Goal: Task Accomplishment & Management: Use online tool/utility

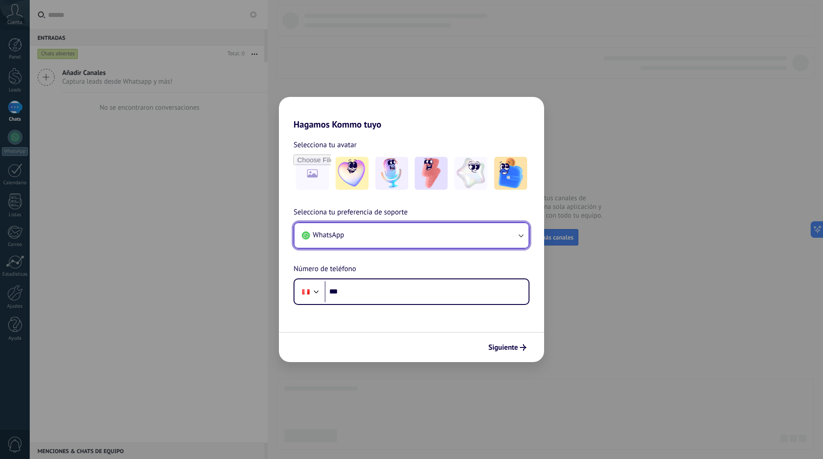
click at [355, 245] on button "WhatsApp" at bounding box center [412, 235] width 234 height 25
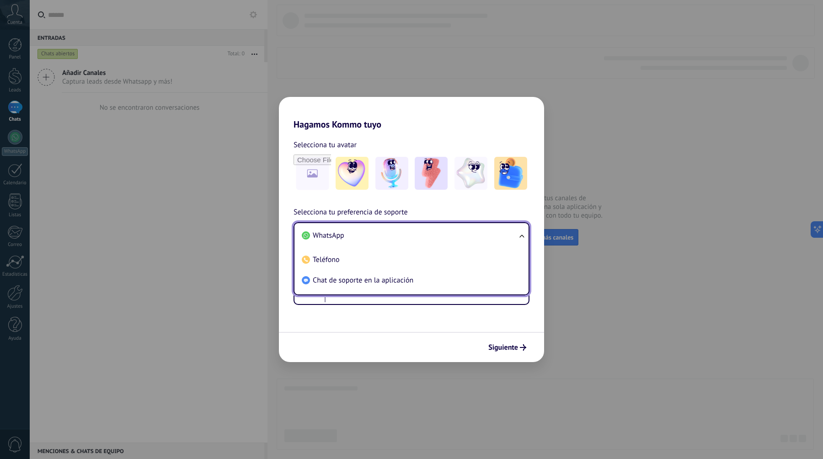
click at [371, 235] on li "WhatsApp" at bounding box center [409, 236] width 223 height 21
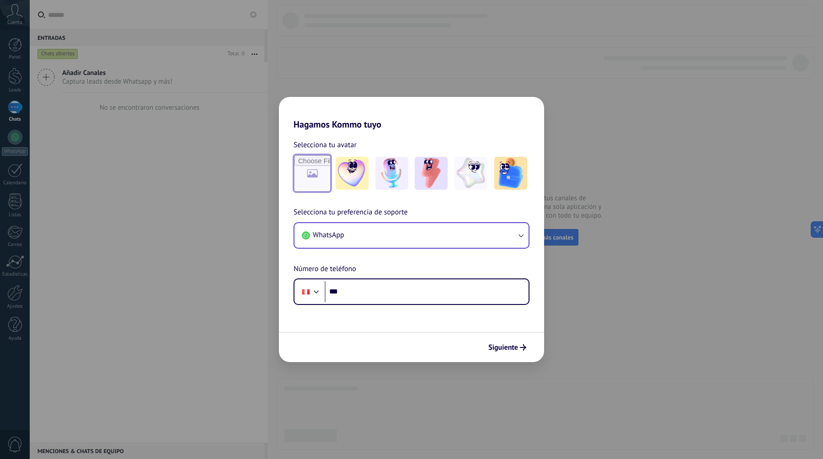
click at [314, 180] on input "file" at bounding box center [313, 174] width 36 height 36
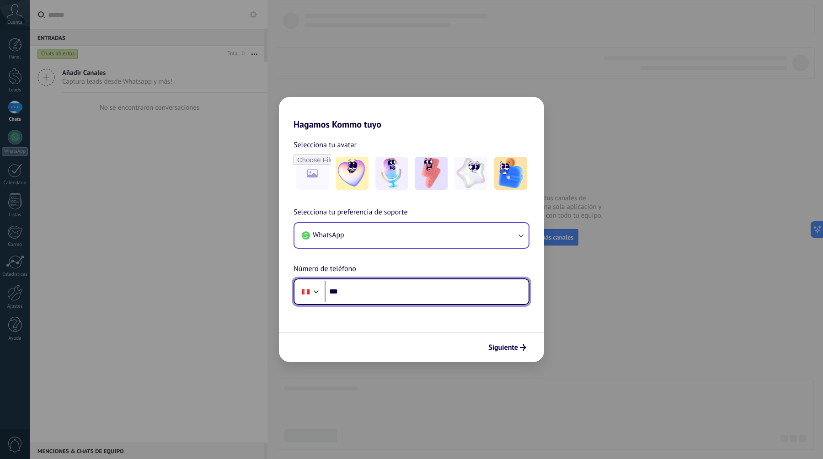
click at [381, 285] on input "***" at bounding box center [427, 291] width 204 height 21
type input "**********"
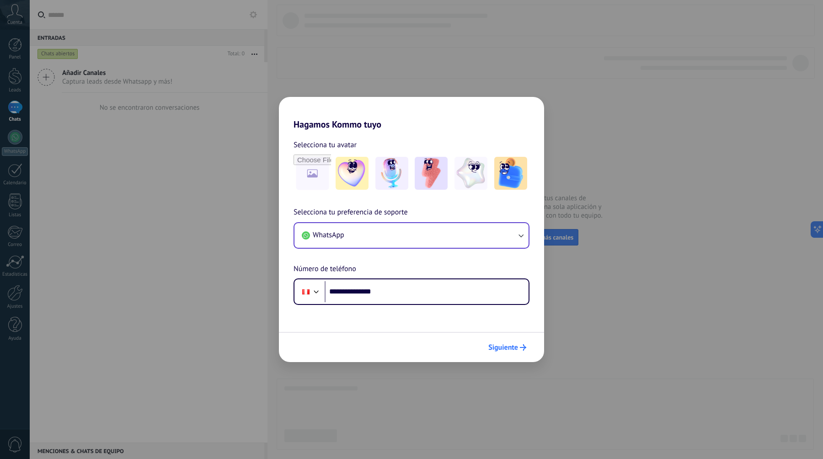
click at [515, 350] on span "Siguiente" at bounding box center [504, 347] width 30 height 6
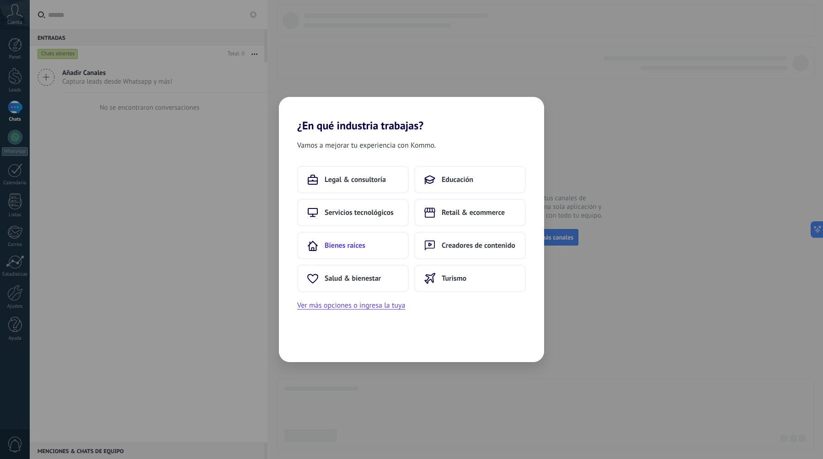
click at [360, 253] on button "Bienes raíces" at bounding box center [353, 245] width 112 height 27
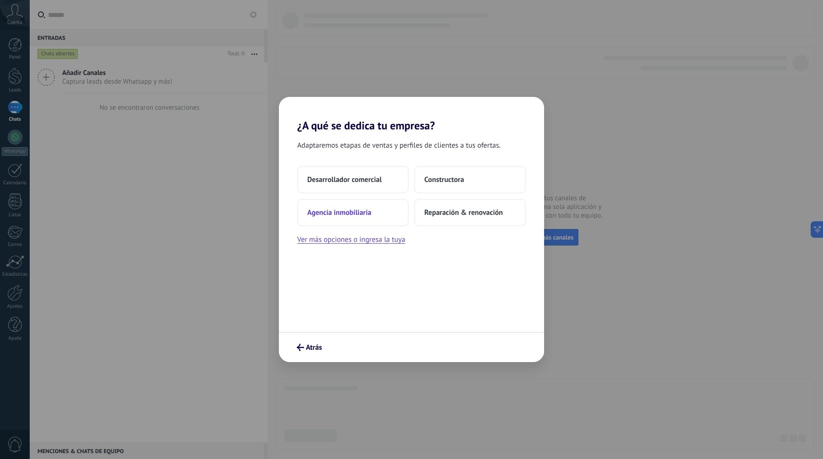
click at [377, 216] on button "Agencia inmobiliaria" at bounding box center [353, 212] width 112 height 27
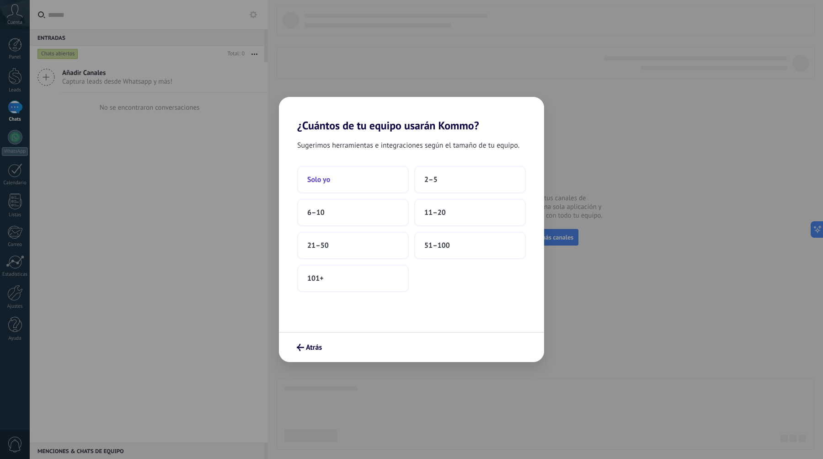
click at [381, 183] on button "Solo yo" at bounding box center [353, 179] width 112 height 27
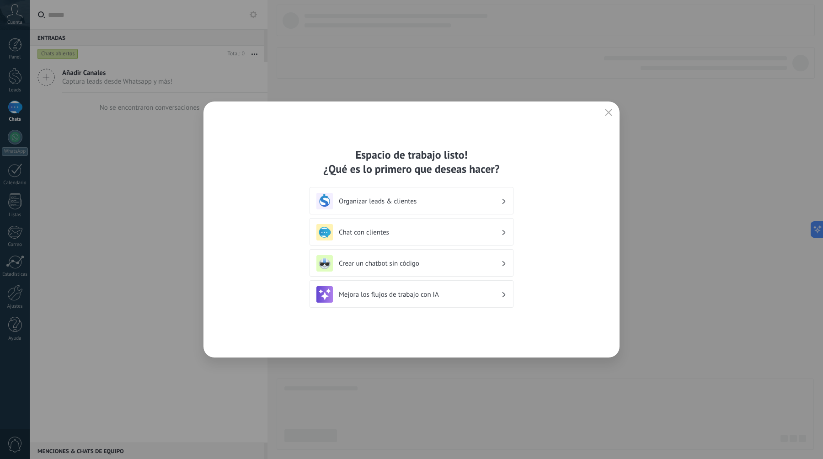
click at [393, 194] on div "Organizar leads & clientes" at bounding box center [412, 201] width 190 height 16
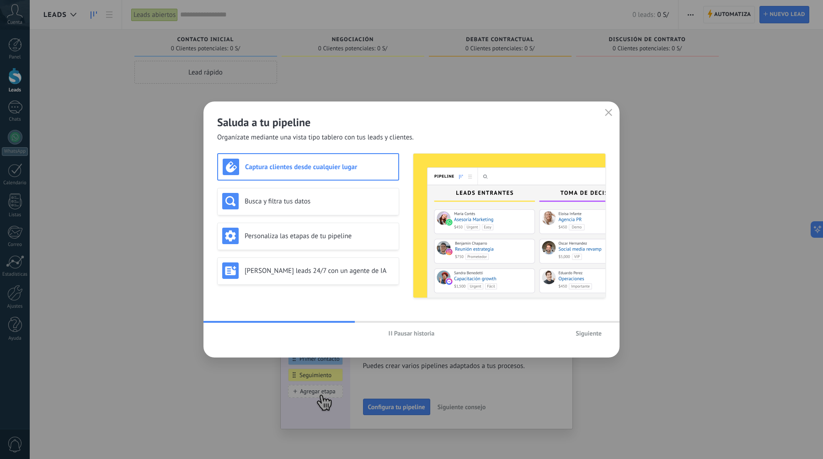
click at [403, 334] on span "Pausar historia" at bounding box center [414, 333] width 41 height 6
click at [385, 327] on button "Iniciar historia" at bounding box center [411, 334] width 53 height 14
click at [385, 327] on button "Pausar historia" at bounding box center [412, 334] width 54 height 14
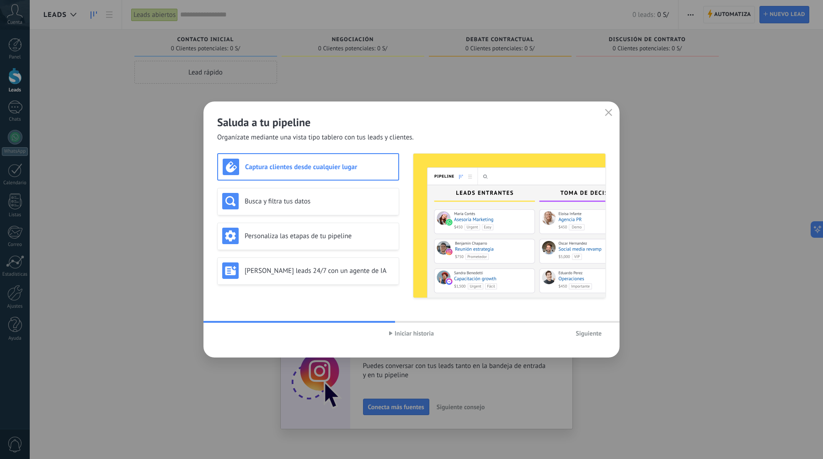
click at [385, 327] on button "Iniciar historia" at bounding box center [411, 334] width 53 height 14
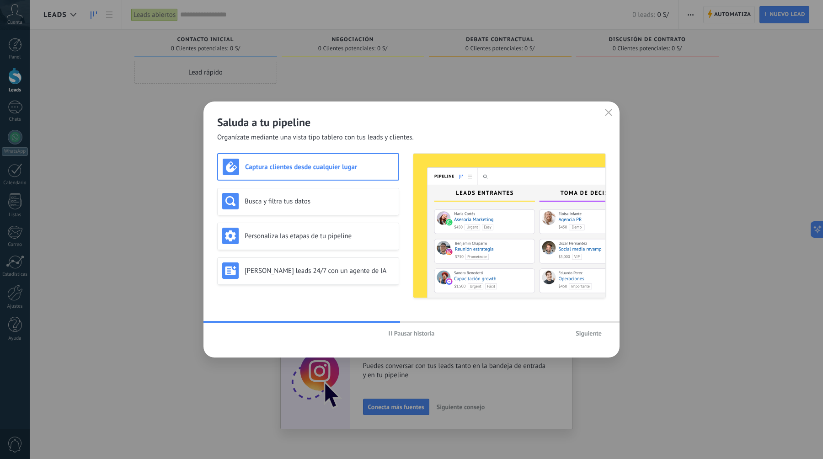
click at [385, 327] on button "Pausar historia" at bounding box center [412, 334] width 54 height 14
click at [385, 327] on button "Iniciar historia" at bounding box center [411, 334] width 53 height 14
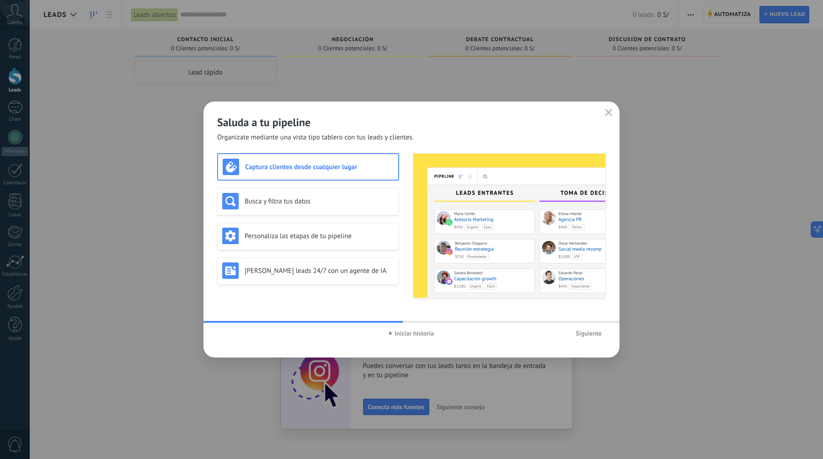
click at [385, 327] on button "Iniciar historia" at bounding box center [411, 334] width 53 height 14
click at [385, 327] on button "Pausar historia" at bounding box center [412, 334] width 54 height 14
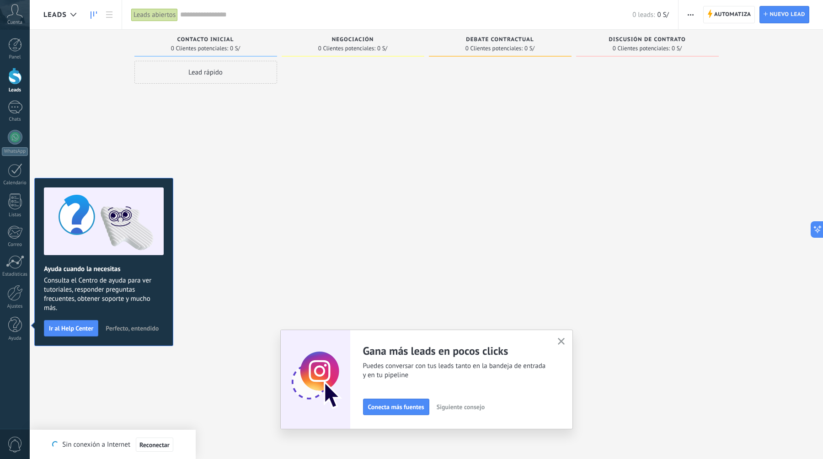
click at [147, 330] on span "Perfecto, entendido" at bounding box center [132, 328] width 53 height 6
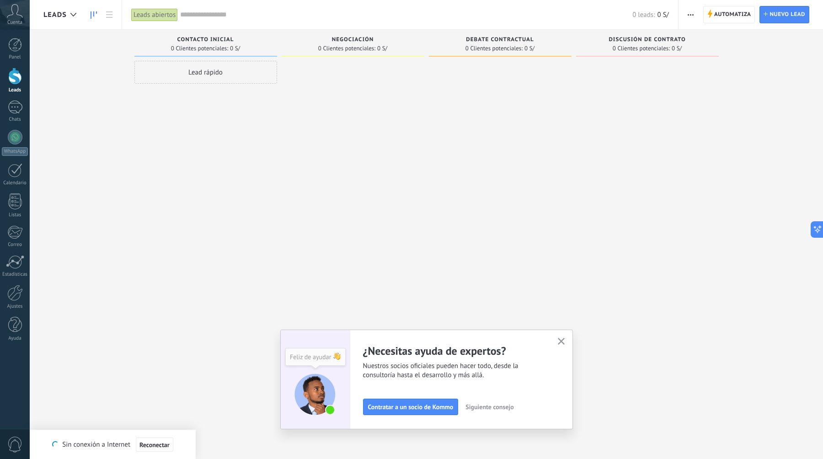
click at [506, 406] on span "Siguiente consejo" at bounding box center [490, 407] width 48 height 6
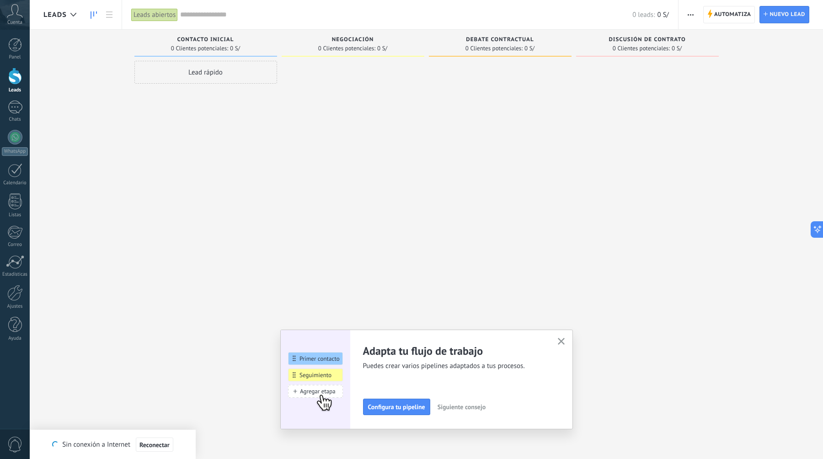
click at [459, 409] on span "Siguiente consejo" at bounding box center [462, 407] width 48 height 6
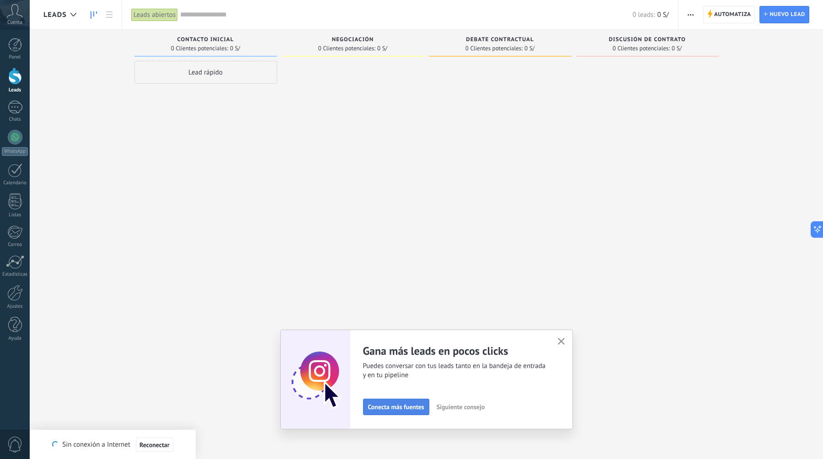
click at [407, 408] on span "Conecta más fuentes" at bounding box center [396, 407] width 56 height 6
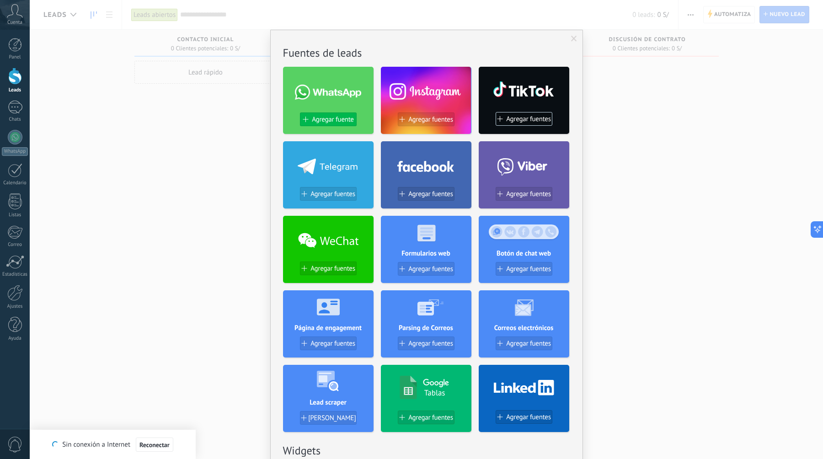
click at [337, 118] on span "Agregar fuente" at bounding box center [333, 120] width 42 height 8
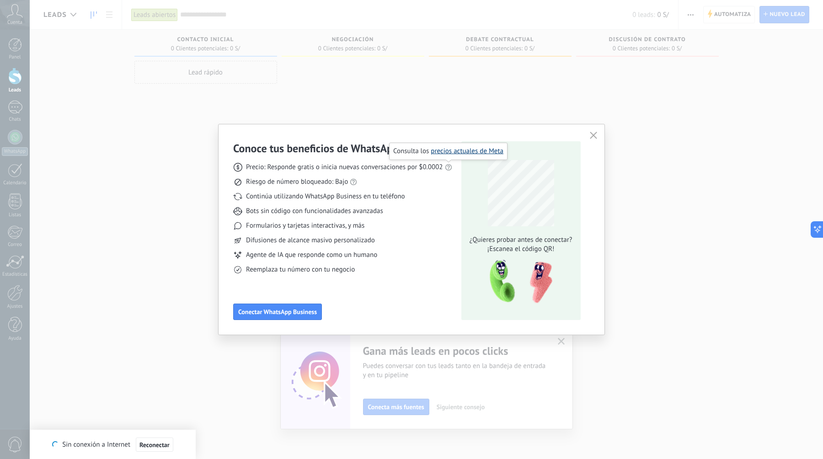
click at [463, 151] on link "precios actuales de Meta" at bounding box center [467, 151] width 73 height 9
click at [596, 131] on button "button" at bounding box center [594, 135] width 12 height 13
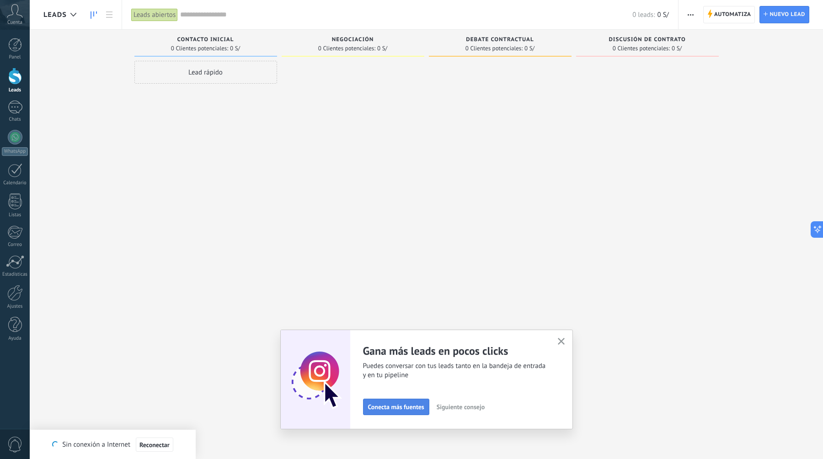
click at [404, 410] on span "Conecta más fuentes" at bounding box center [396, 407] width 56 height 6
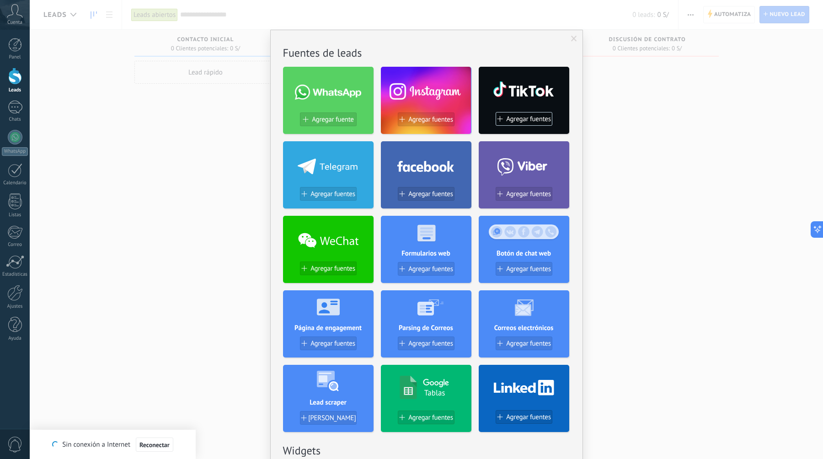
click at [166, 237] on div "No hay resultados Fuentes de leads Agregar fuente Agregar fuentes Agregar fuent…" at bounding box center [427, 229] width 794 height 459
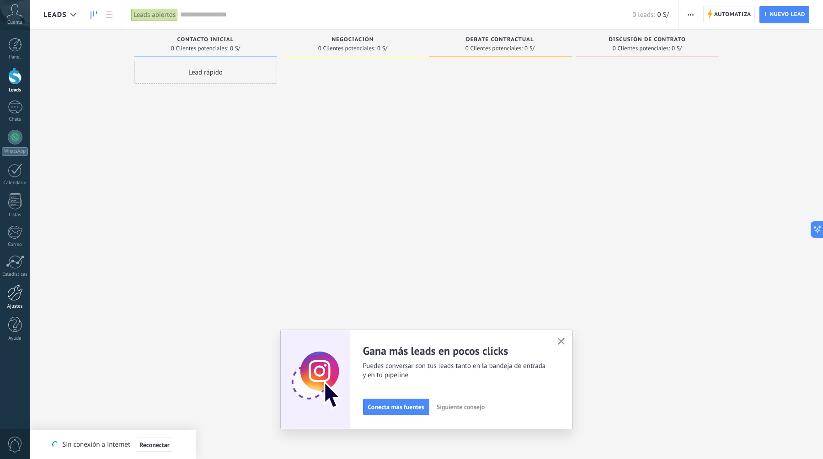
click at [10, 299] on div at bounding box center [15, 293] width 16 height 16
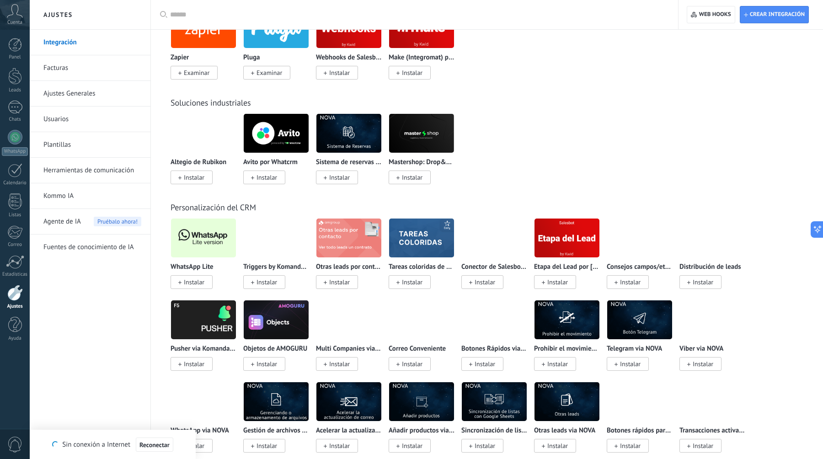
scroll to position [1519, 0]
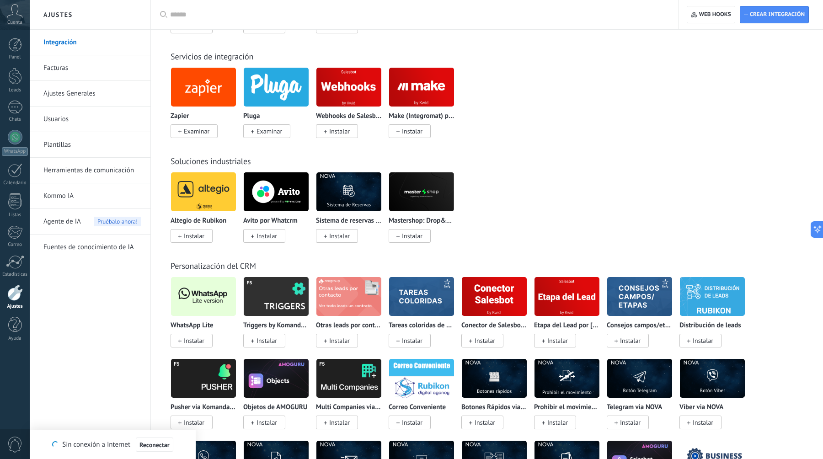
click at [219, 313] on img at bounding box center [203, 296] width 65 height 44
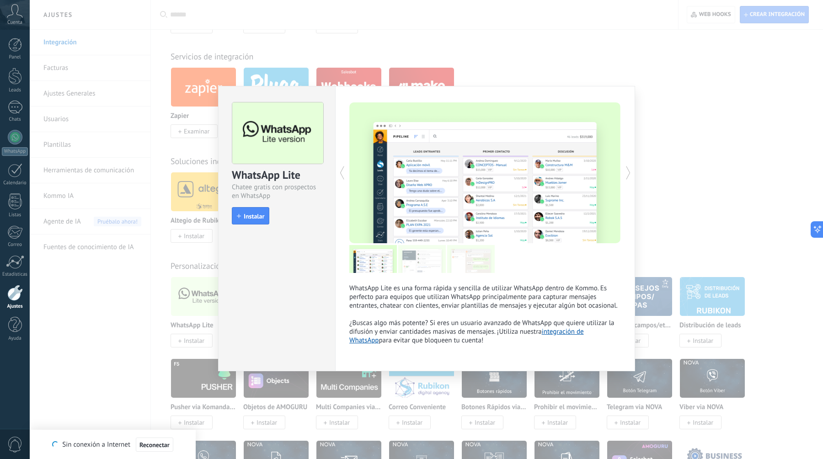
click at [419, 263] on img at bounding box center [422, 259] width 48 height 28
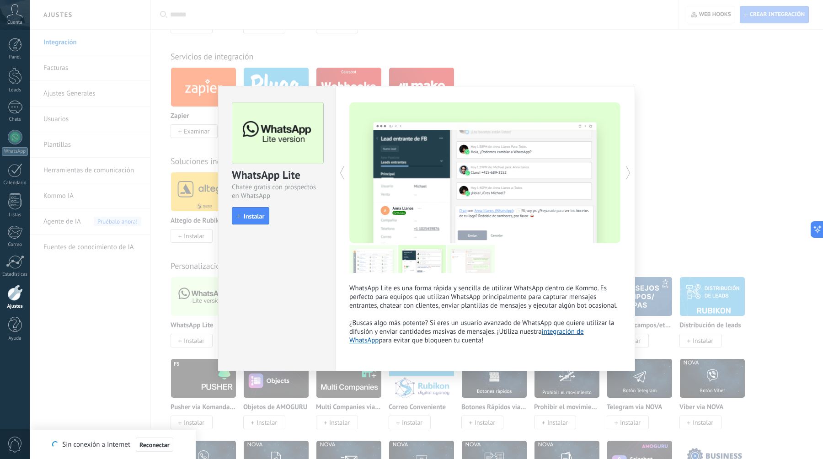
click at [467, 264] on img at bounding box center [471, 259] width 48 height 28
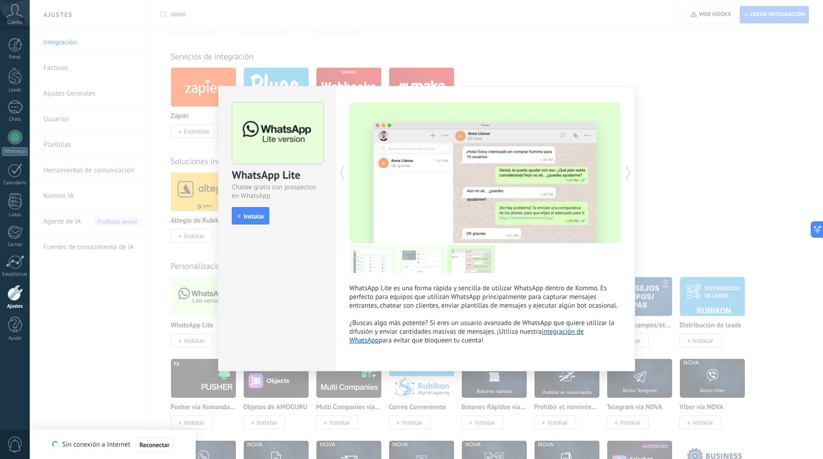
click at [391, 256] on img at bounding box center [374, 259] width 48 height 28
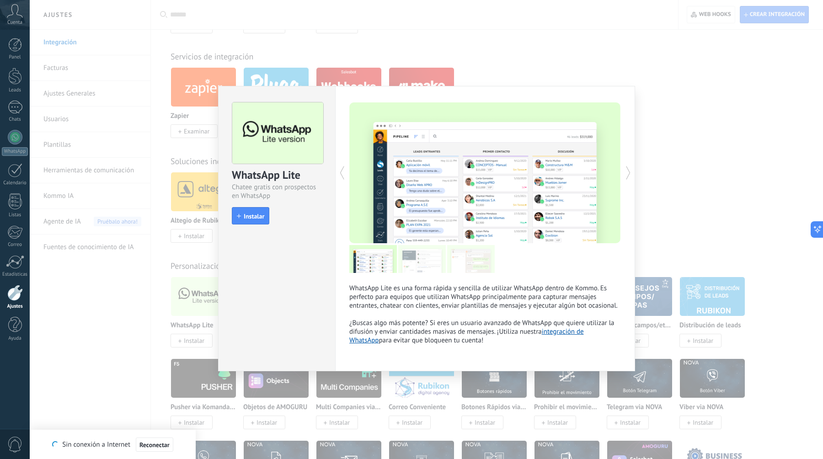
click at [409, 259] on img at bounding box center [422, 259] width 48 height 28
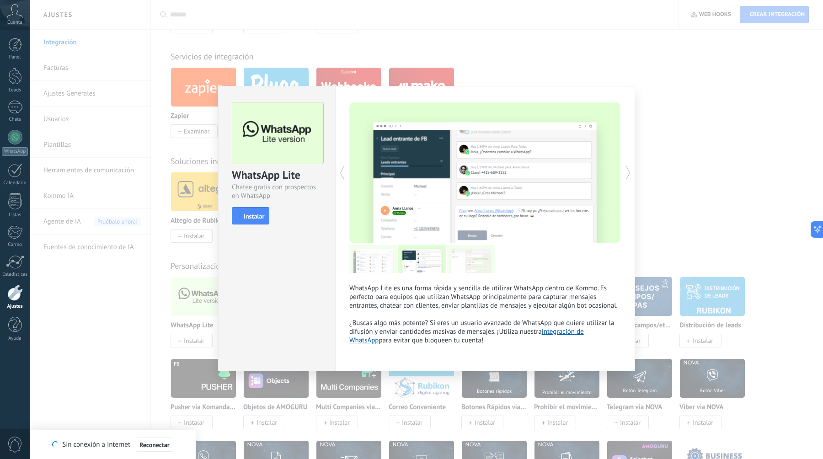
click at [700, 238] on div "WhatsApp Lite Chatee gratis con prospectos en WhatsApp install Instalar WhatsAp…" at bounding box center [427, 229] width 794 height 459
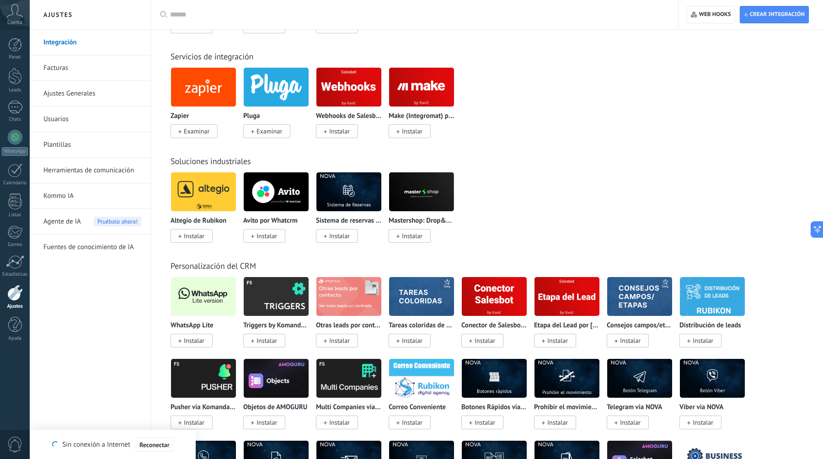
click at [197, 345] on span "Instalar" at bounding box center [194, 341] width 21 height 8
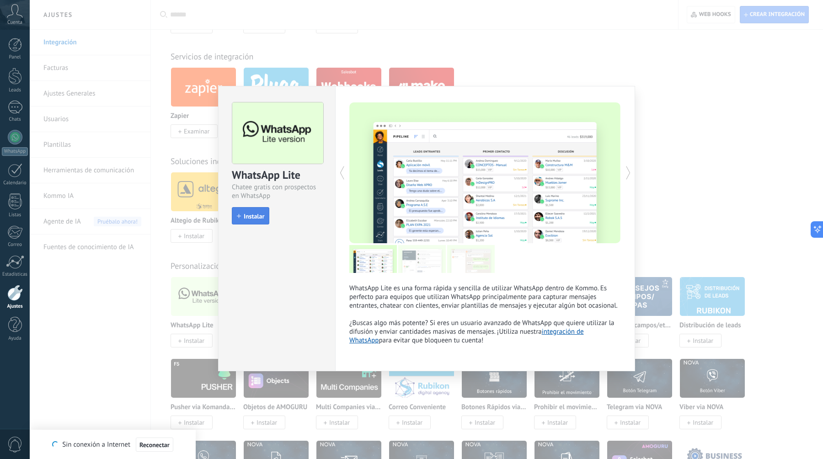
click at [259, 217] on span "Instalar" at bounding box center [254, 216] width 21 height 6
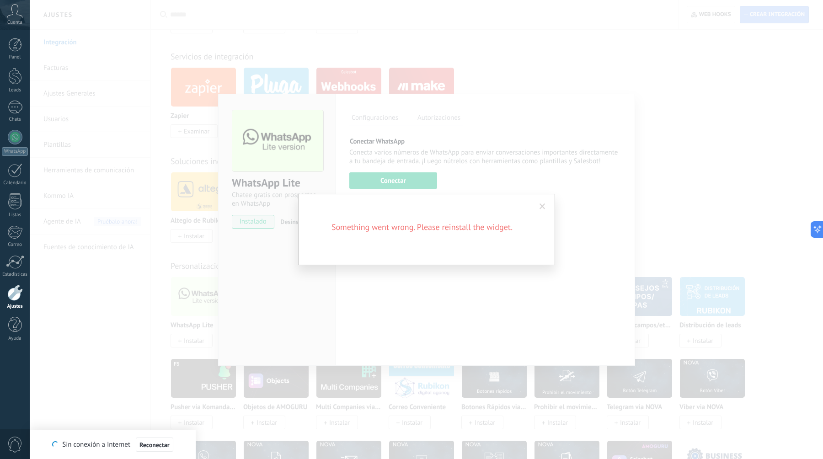
click at [543, 206] on span at bounding box center [543, 207] width 6 height 6
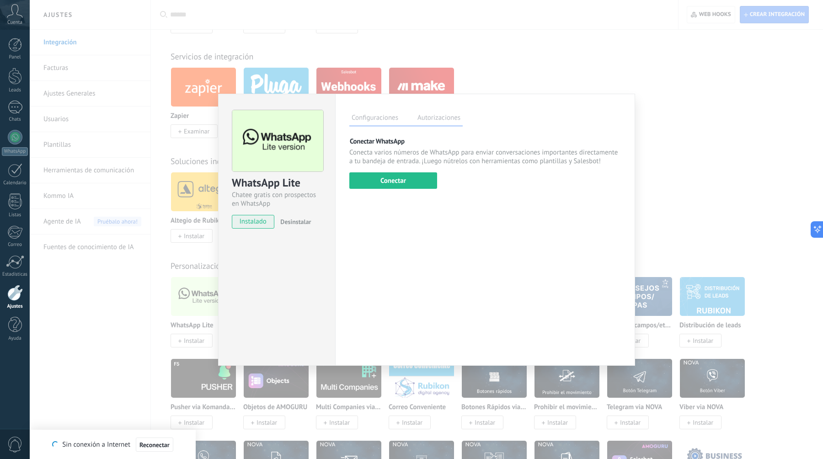
click at [439, 116] on label "Autorizaciones" at bounding box center [439, 119] width 48 height 13
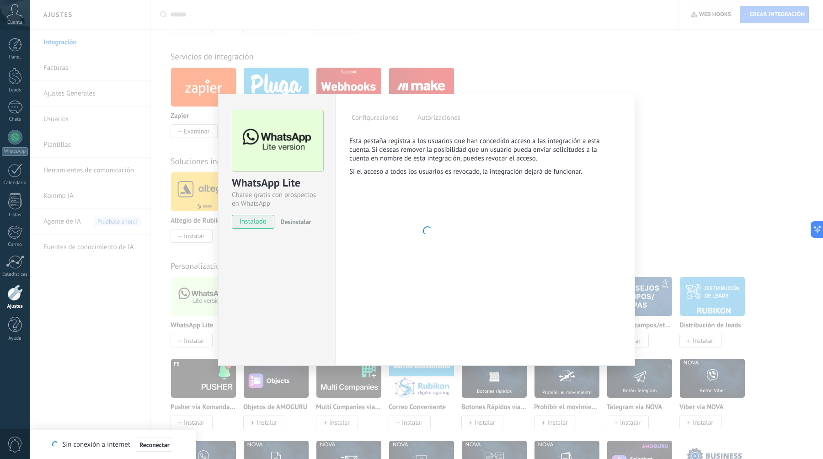
click at [383, 117] on label "Configuraciones" at bounding box center [375, 119] width 51 height 13
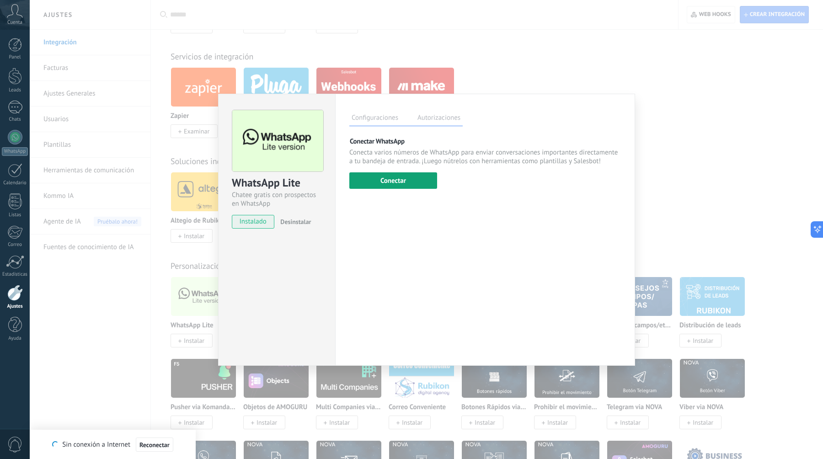
click at [408, 182] on button "Conectar" at bounding box center [394, 180] width 88 height 16
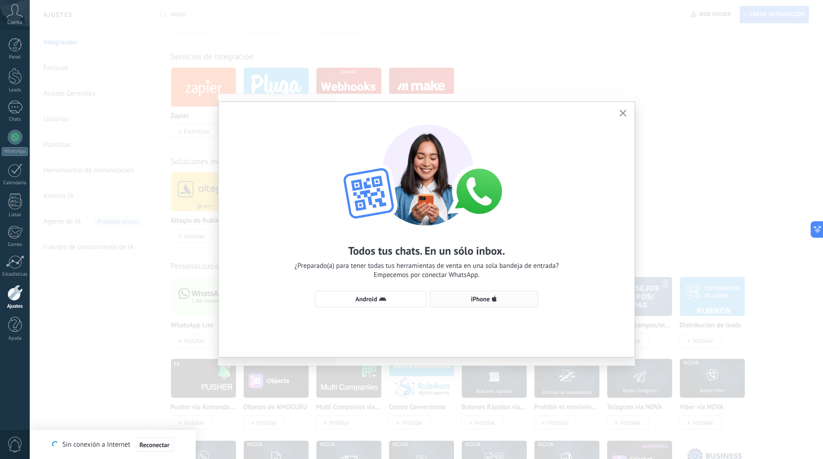
click at [501, 300] on span "iPhone" at bounding box center [484, 299] width 98 height 7
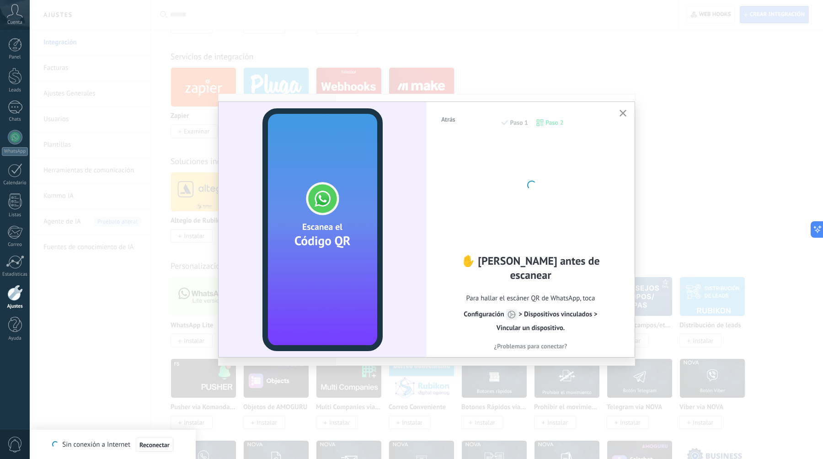
click at [559, 212] on div at bounding box center [531, 184] width 101 height 101
click at [521, 122] on div "Atrás Paso 1 Paso 2" at bounding box center [531, 127] width 181 height 23
click at [450, 118] on span "Atrás" at bounding box center [448, 119] width 14 height 6
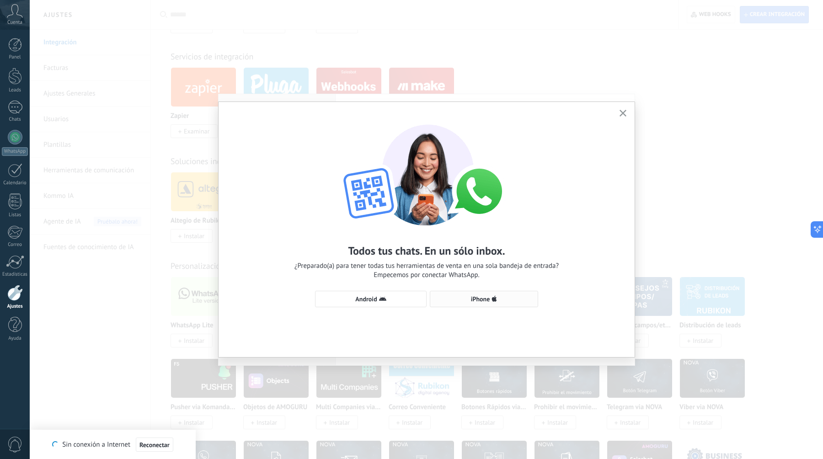
click at [480, 300] on span "iPhone" at bounding box center [480, 299] width 19 height 6
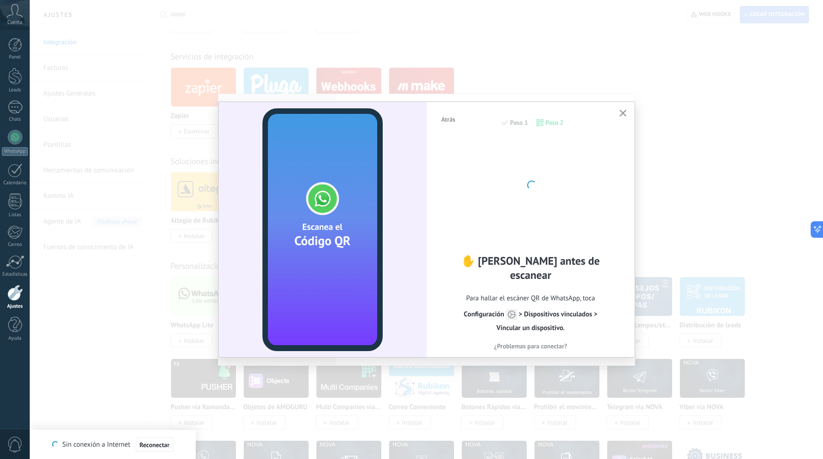
click at [593, 203] on div "✋ Lee antes de escanear Para hallar el escáner QR de WhatsApp, toca Сonfiguraci…" at bounding box center [531, 241] width 181 height 204
click at [623, 116] on icon "button" at bounding box center [623, 113] width 7 height 7
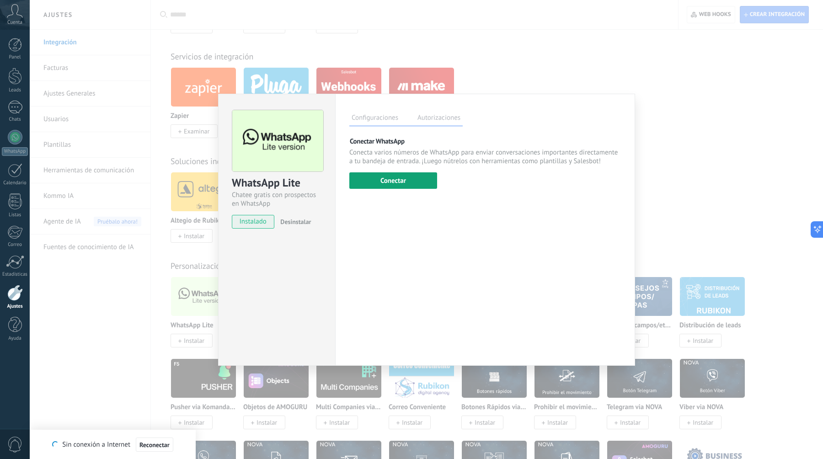
click at [397, 177] on button "Conectar" at bounding box center [394, 180] width 88 height 16
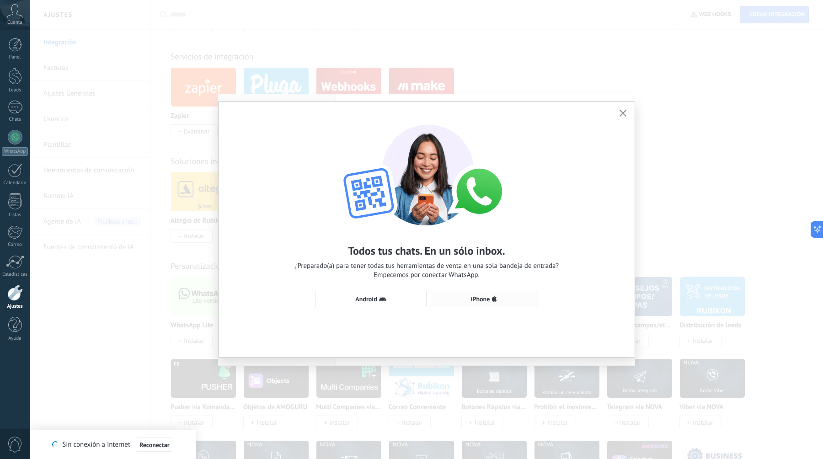
click at [487, 294] on button "iPhone" at bounding box center [484, 299] width 108 height 16
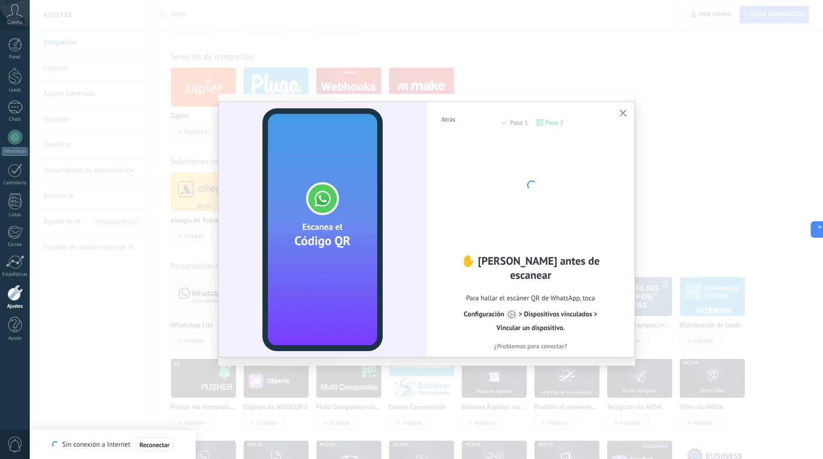
click at [623, 111] on icon "button" at bounding box center [623, 113] width 7 height 7
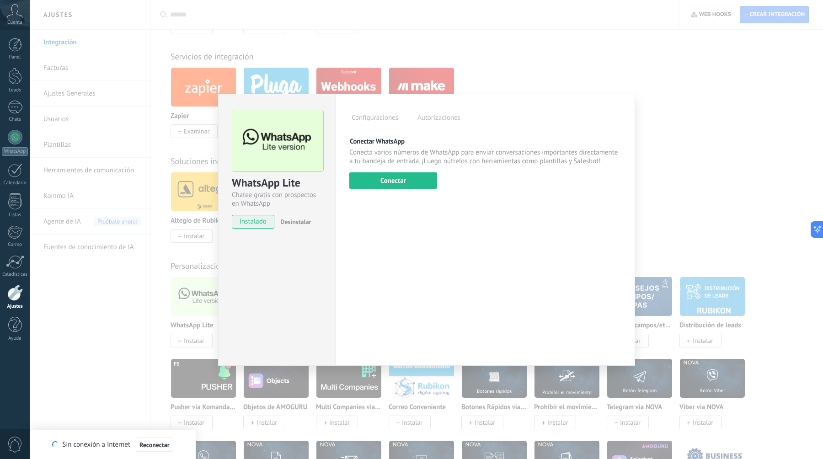
click at [516, 70] on div "WhatsApp Lite Chatee gratis con prospectos en WhatsApp instalado Desinstalar Co…" at bounding box center [427, 229] width 794 height 459
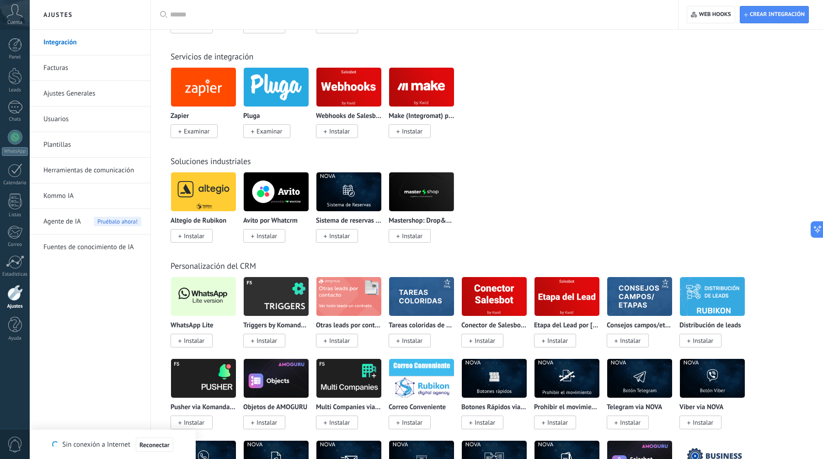
click at [213, 309] on img at bounding box center [203, 296] width 65 height 44
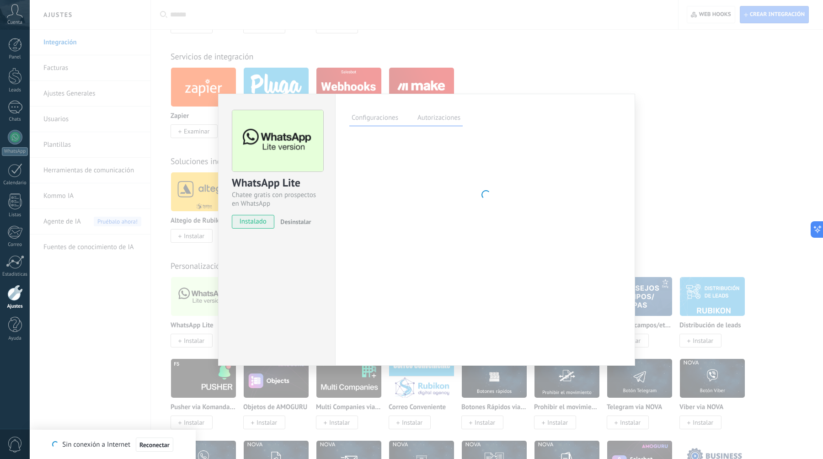
click at [376, 75] on div "WhatsApp Lite Chatee gratis con prospectos en WhatsApp instalado Desinstalar Co…" at bounding box center [427, 229] width 794 height 459
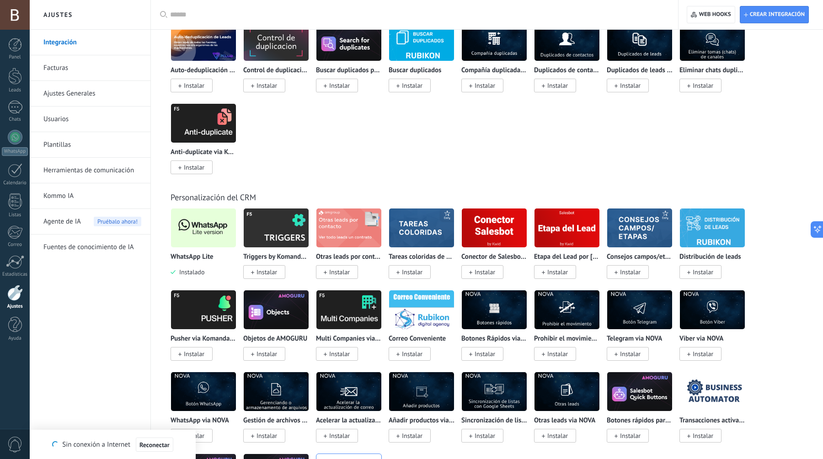
scroll to position [3012, 0]
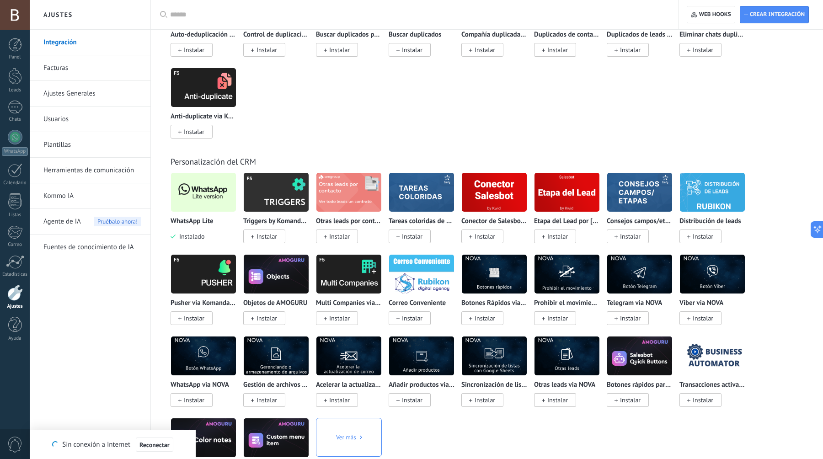
click at [208, 204] on img at bounding box center [203, 192] width 65 height 44
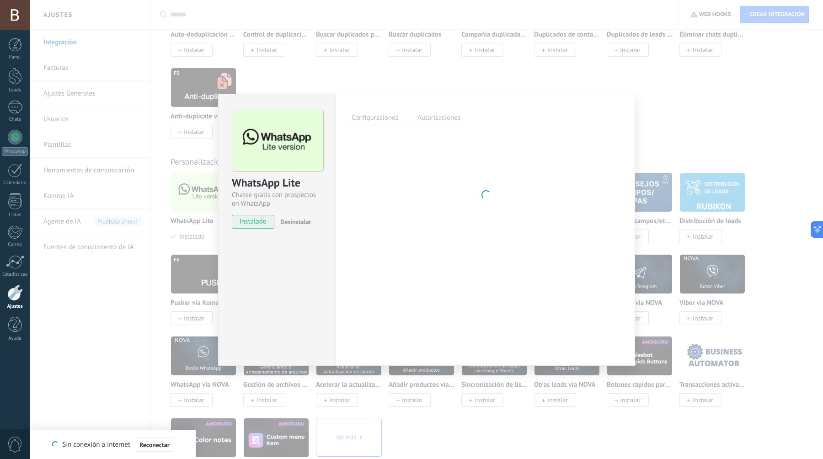
click at [443, 86] on div "WhatsApp Lite Chatee gratis con prospectos en WhatsApp instalado Desinstalar Co…" at bounding box center [427, 229] width 794 height 459
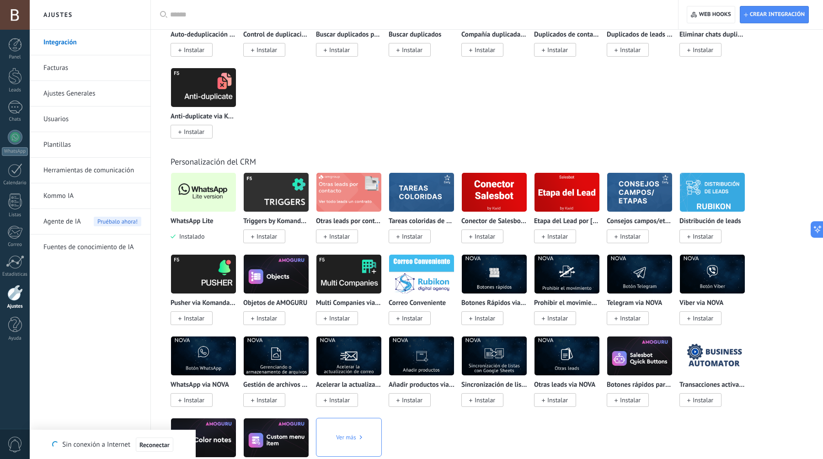
click at [206, 194] on img at bounding box center [203, 192] width 65 height 44
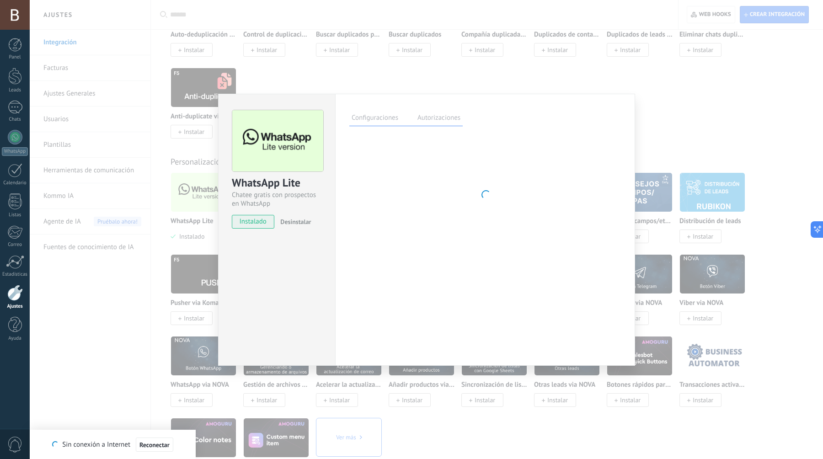
click at [404, 44] on div "WhatsApp Lite Chatee gratis con prospectos en WhatsApp instalado Desinstalar Co…" at bounding box center [427, 229] width 794 height 459
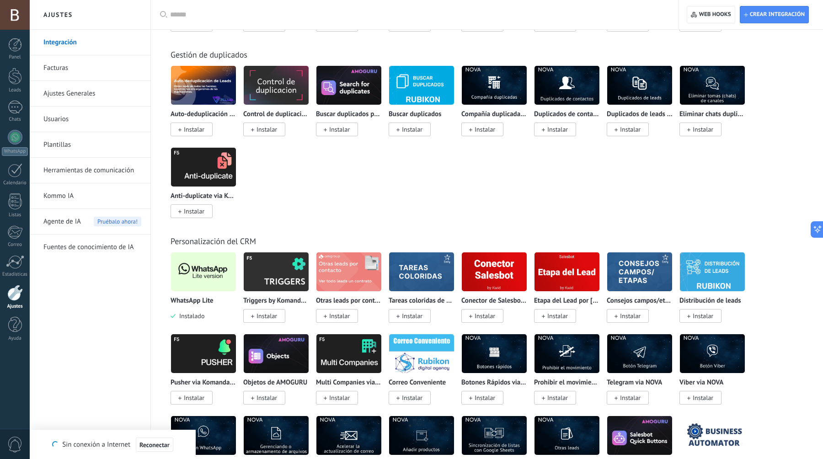
scroll to position [2942, 0]
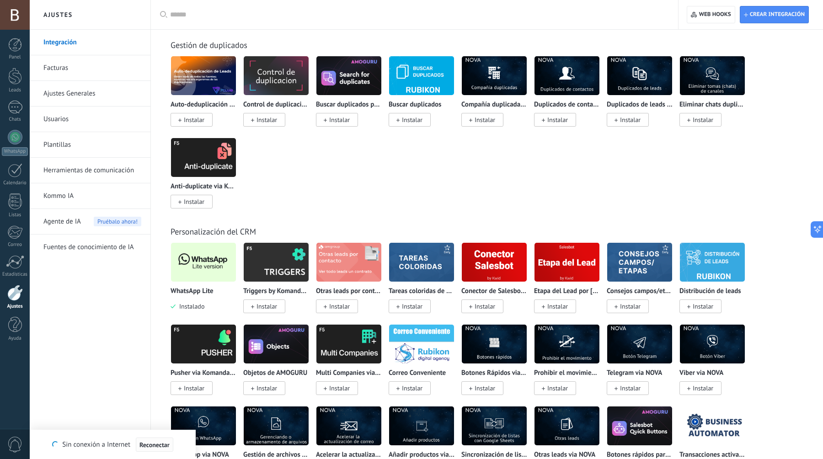
click at [153, 444] on span "Reconectar" at bounding box center [155, 445] width 30 height 6
click at [59, 71] on link "Facturas" at bounding box center [92, 68] width 98 height 26
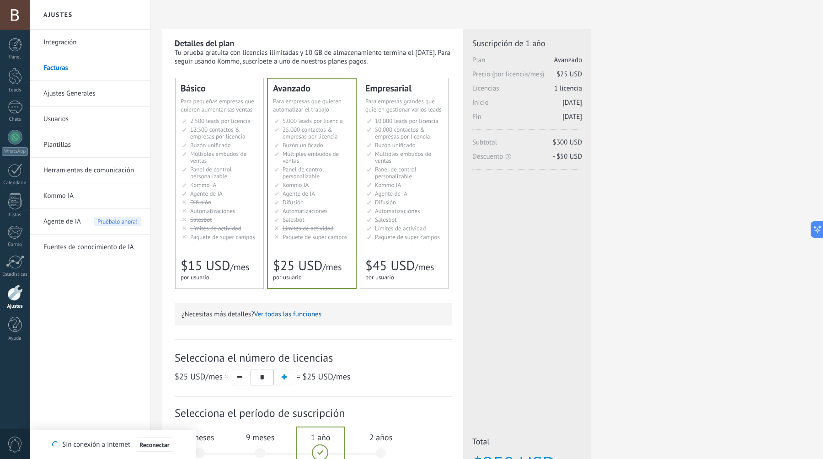
click at [111, 46] on link "Integración" at bounding box center [92, 43] width 98 height 26
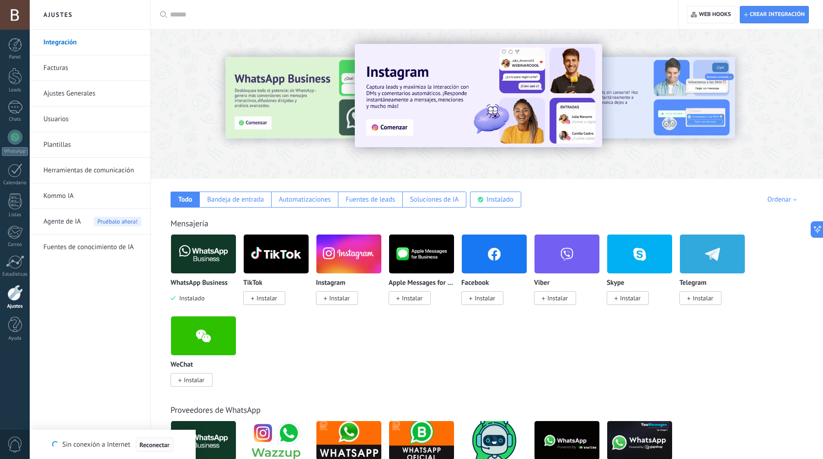
click at [156, 442] on span "Reconectar" at bounding box center [155, 445] width 30 height 6
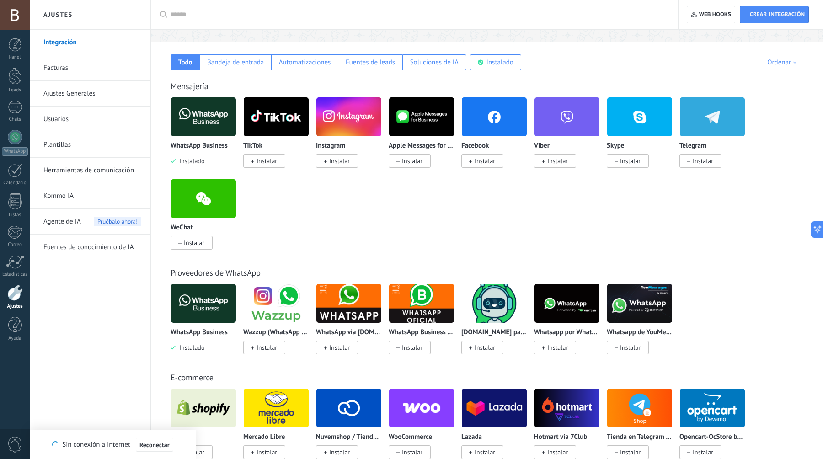
scroll to position [138, 0]
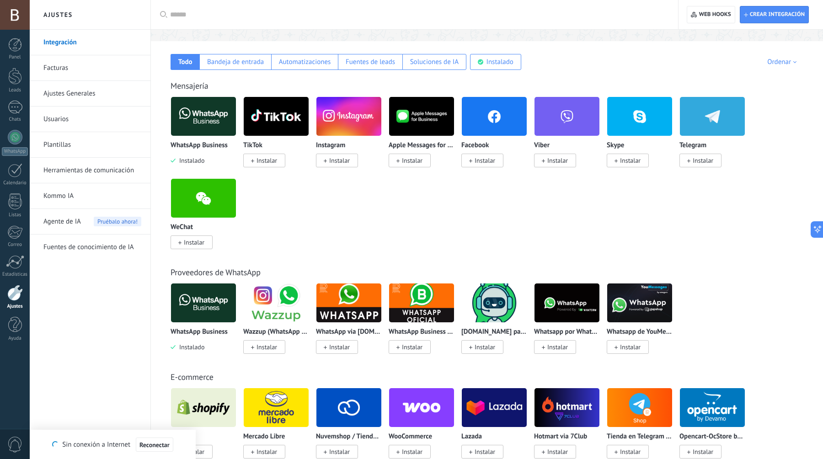
click at [339, 165] on span "Instalar" at bounding box center [339, 160] width 21 height 8
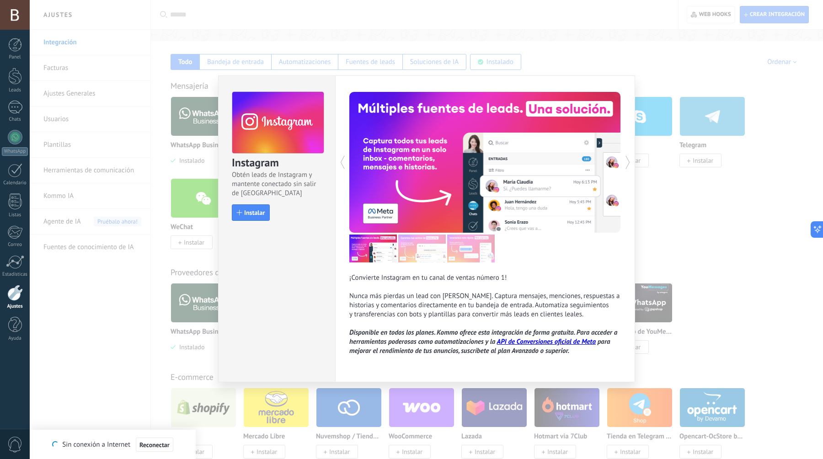
click at [268, 49] on div "Instagram Obtén leads de Instagram y mantente conectado sin salir de Kommo Inst…" at bounding box center [427, 229] width 794 height 459
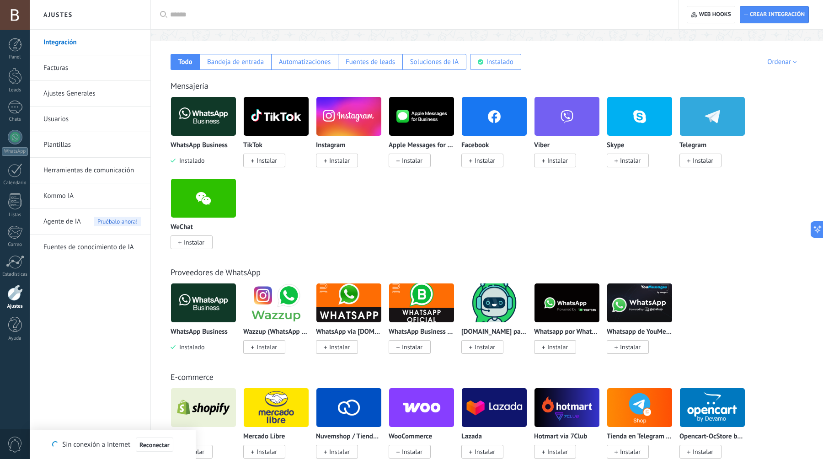
click at [195, 114] on img at bounding box center [203, 116] width 65 height 44
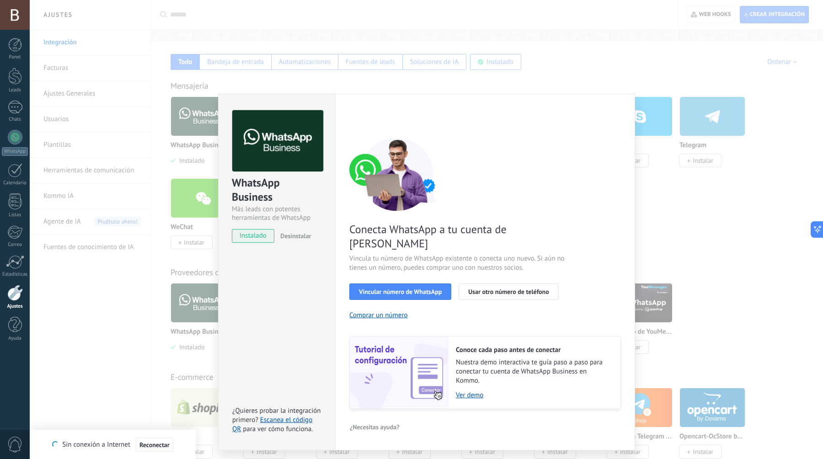
click at [303, 235] on span "Desinstalar" at bounding box center [295, 236] width 31 height 8
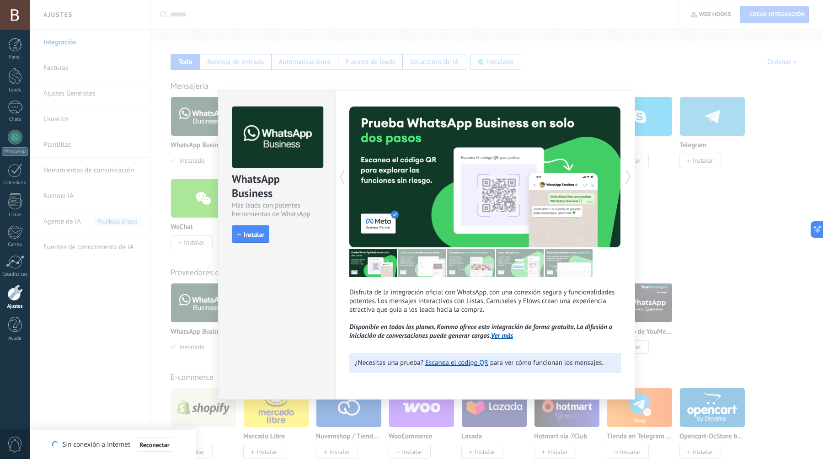
click at [296, 70] on div "WhatsApp Business Más leads con potentes herramientas de WhatsApp install Insta…" at bounding box center [427, 229] width 794 height 459
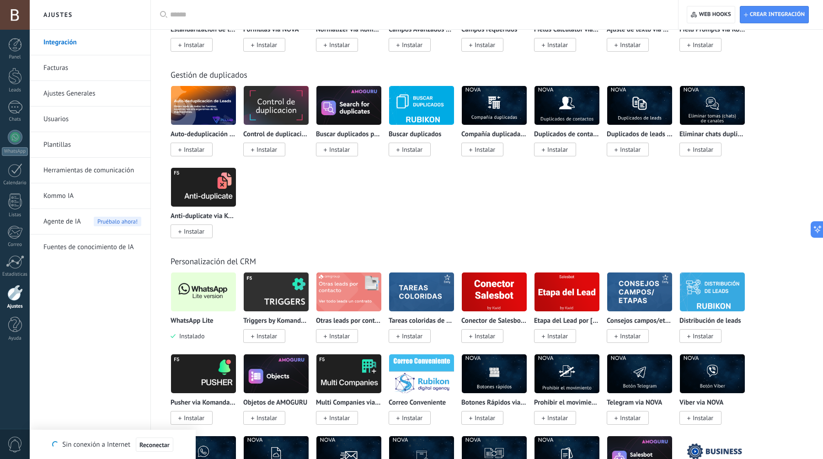
scroll to position [2928, 0]
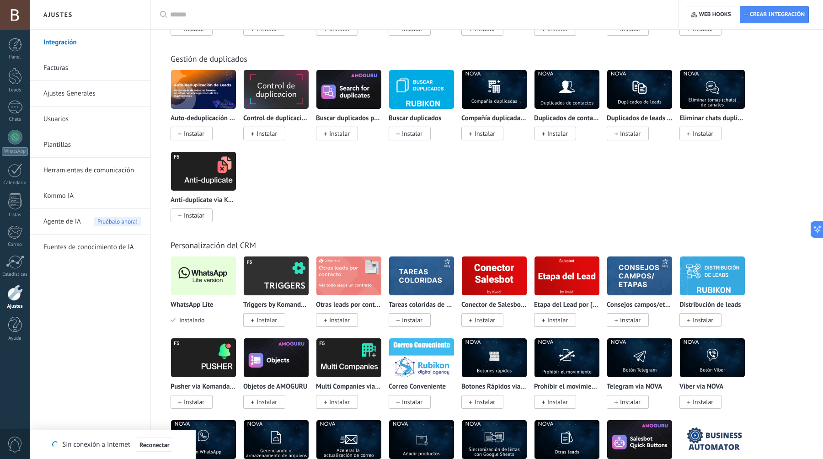
click at [215, 283] on img at bounding box center [203, 276] width 65 height 44
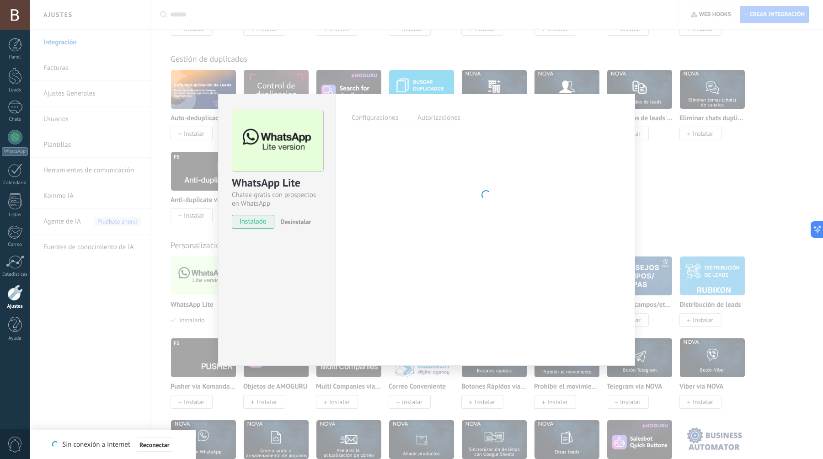
click at [446, 118] on label "Autorizaciones" at bounding box center [439, 119] width 48 height 13
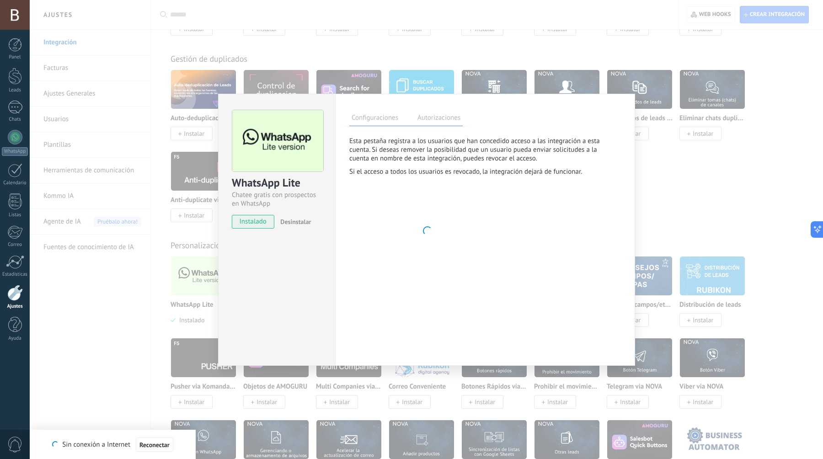
click at [363, 120] on label "Configuraciones" at bounding box center [375, 119] width 51 height 13
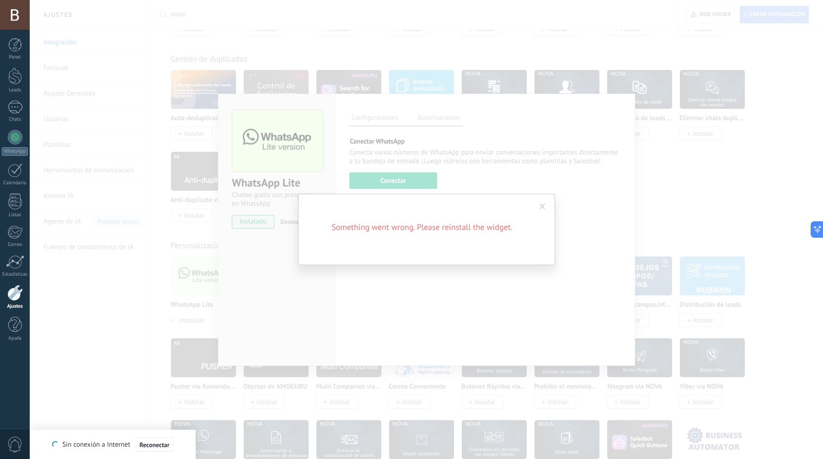
click at [545, 205] on span at bounding box center [543, 207] width 6 height 6
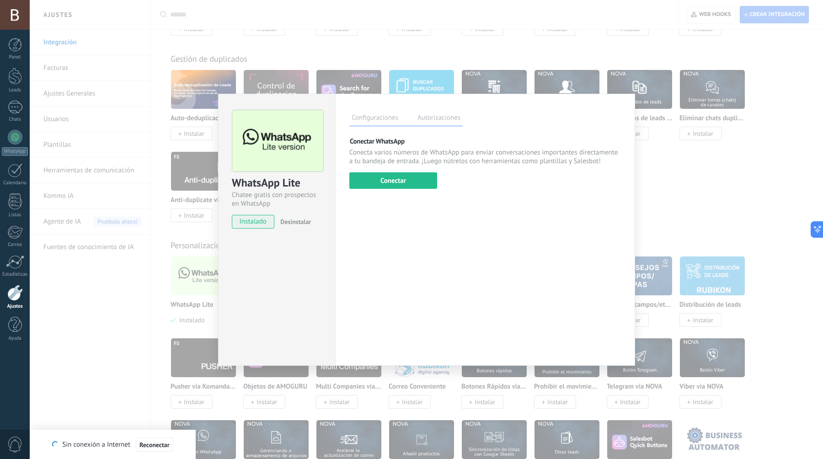
click at [296, 228] on button "Desinstalar" at bounding box center [294, 222] width 34 height 14
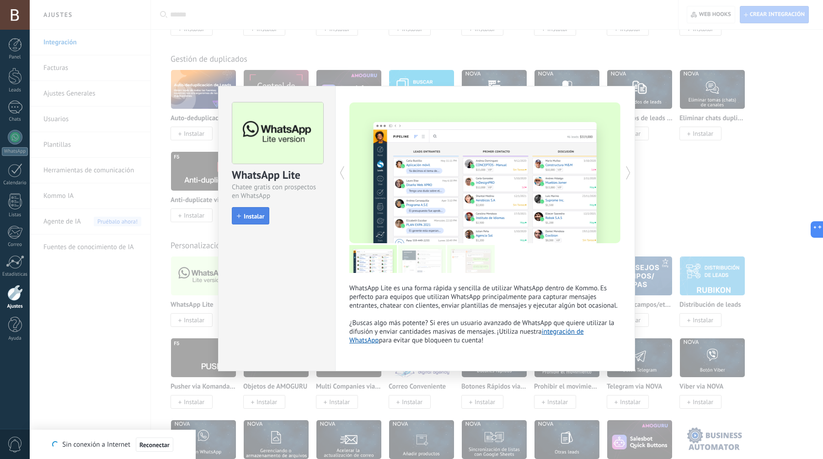
click at [257, 215] on span "Instalar" at bounding box center [254, 216] width 21 height 6
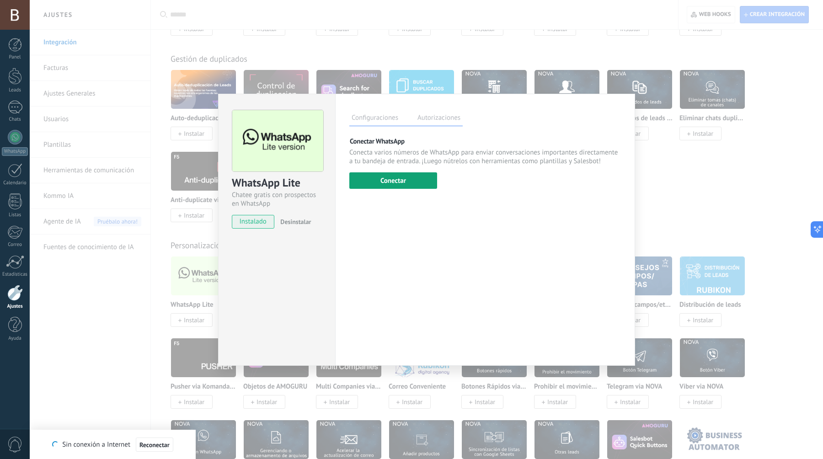
click at [415, 185] on button "Conectar" at bounding box center [394, 180] width 88 height 16
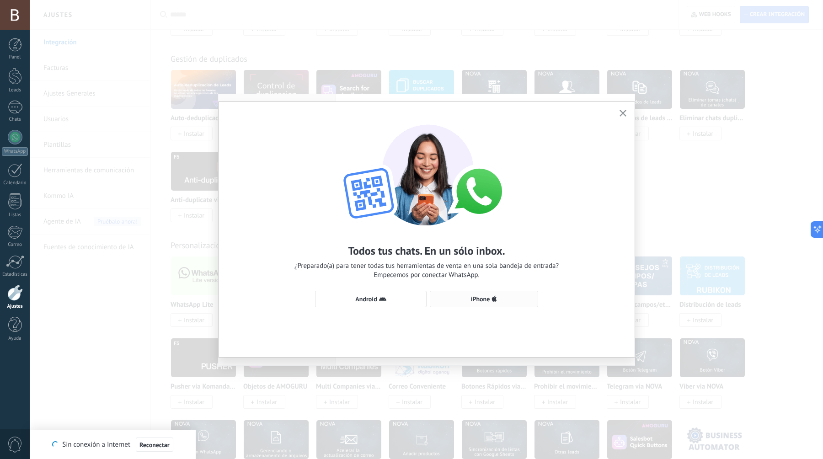
click at [469, 296] on span "iPhone" at bounding box center [484, 299] width 98 height 7
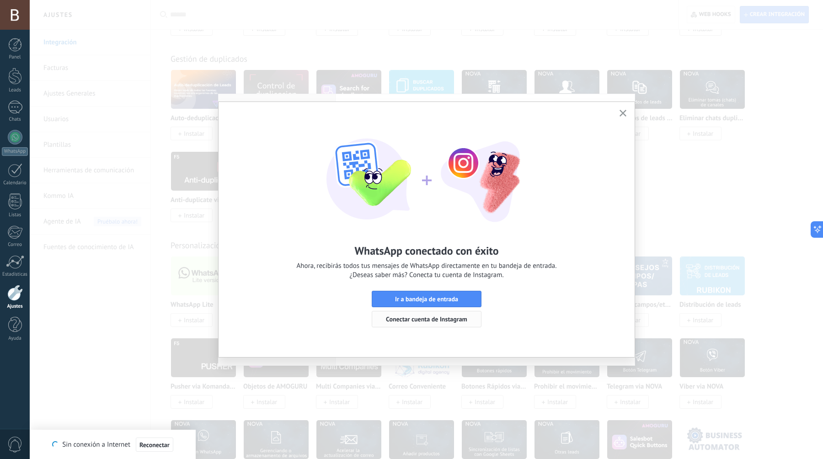
click at [468, 320] on span "Conectar cuenta de Instagram" at bounding box center [427, 319] width 100 height 6
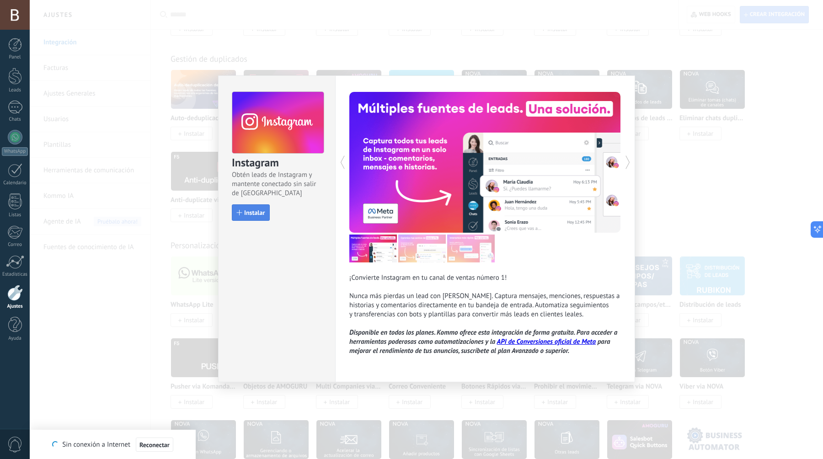
click at [259, 210] on span "Instalar" at bounding box center [254, 213] width 21 height 6
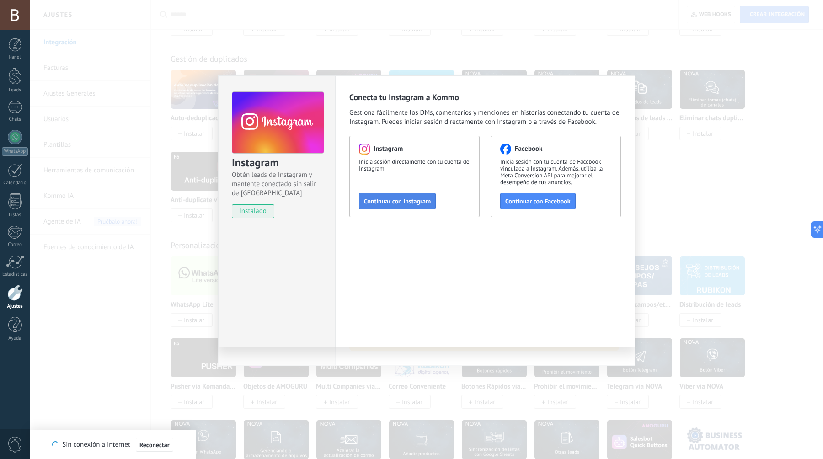
click at [423, 205] on button "Continuar con Instagram" at bounding box center [397, 201] width 77 height 16
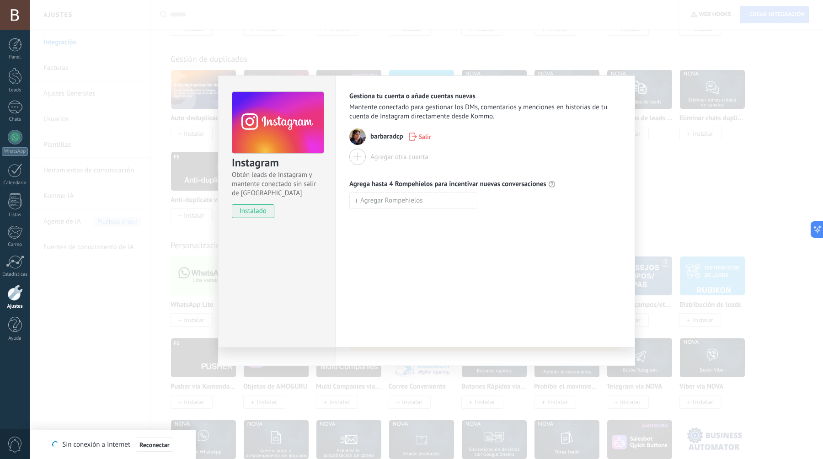
click at [318, 28] on div "Instagram Obtén leads de Instagram y mantente conectado sin salir de Kommo inst…" at bounding box center [427, 229] width 794 height 459
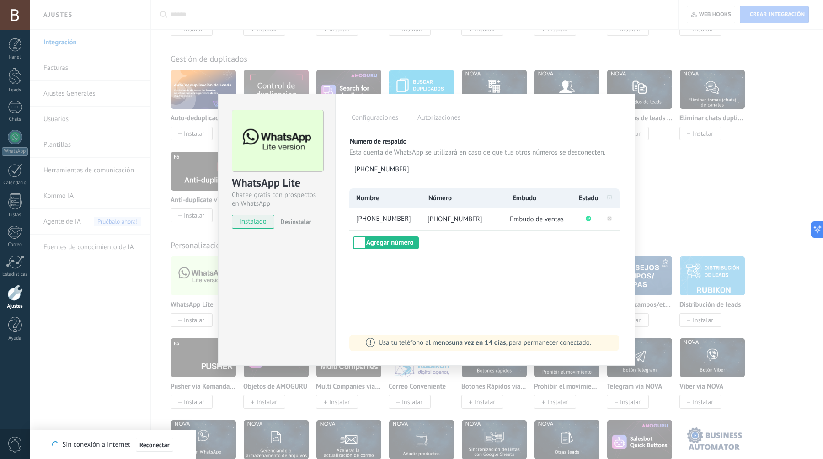
click at [474, 54] on div "WhatsApp Lite Chatee gratis con prospectos en WhatsApp instalado Desinstalar Co…" at bounding box center [427, 229] width 794 height 459
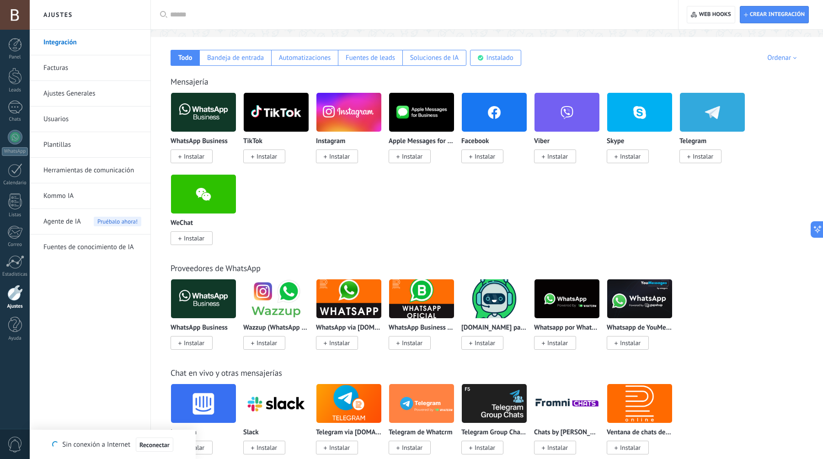
scroll to position [138, 0]
